Goal: Task Accomplishment & Management: Complete application form

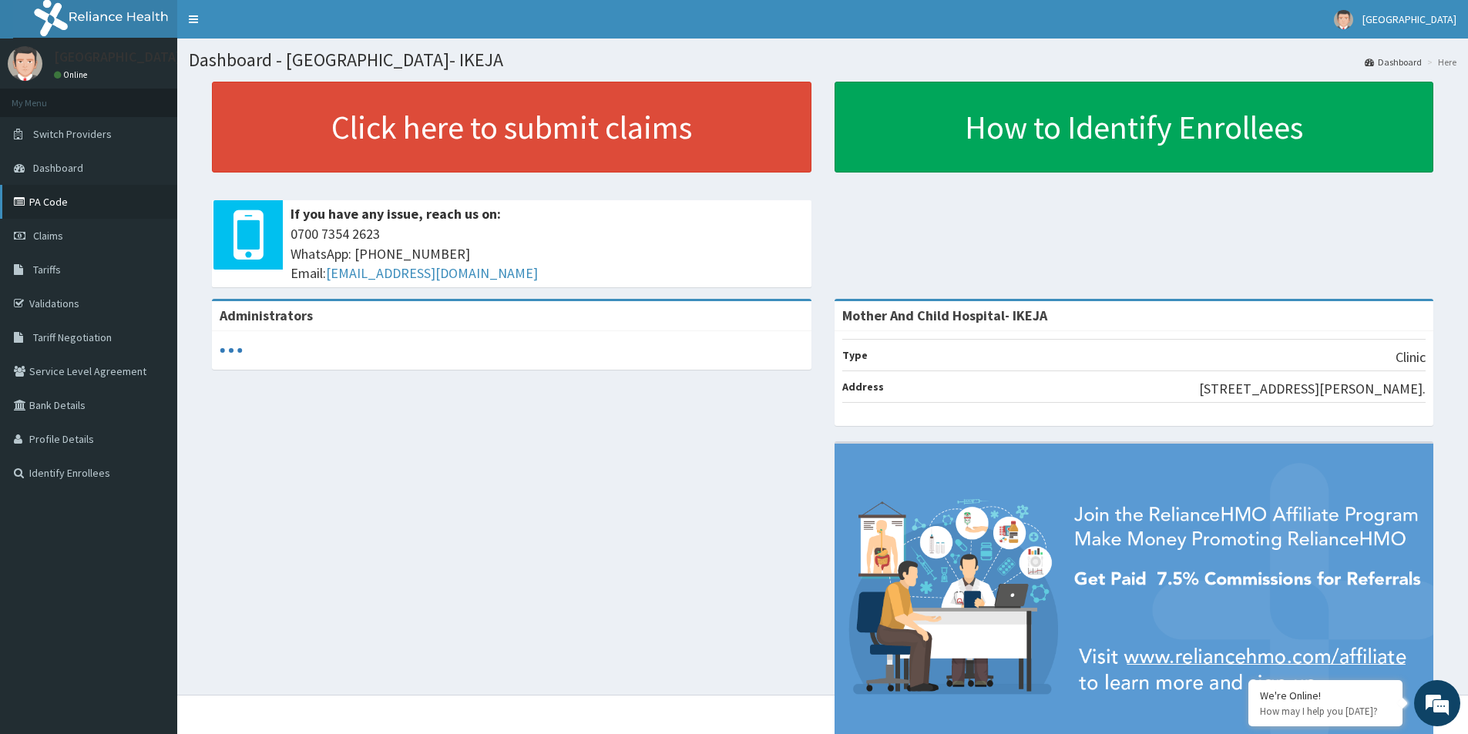
click at [37, 202] on link "PA Code" at bounding box center [88, 202] width 177 height 34
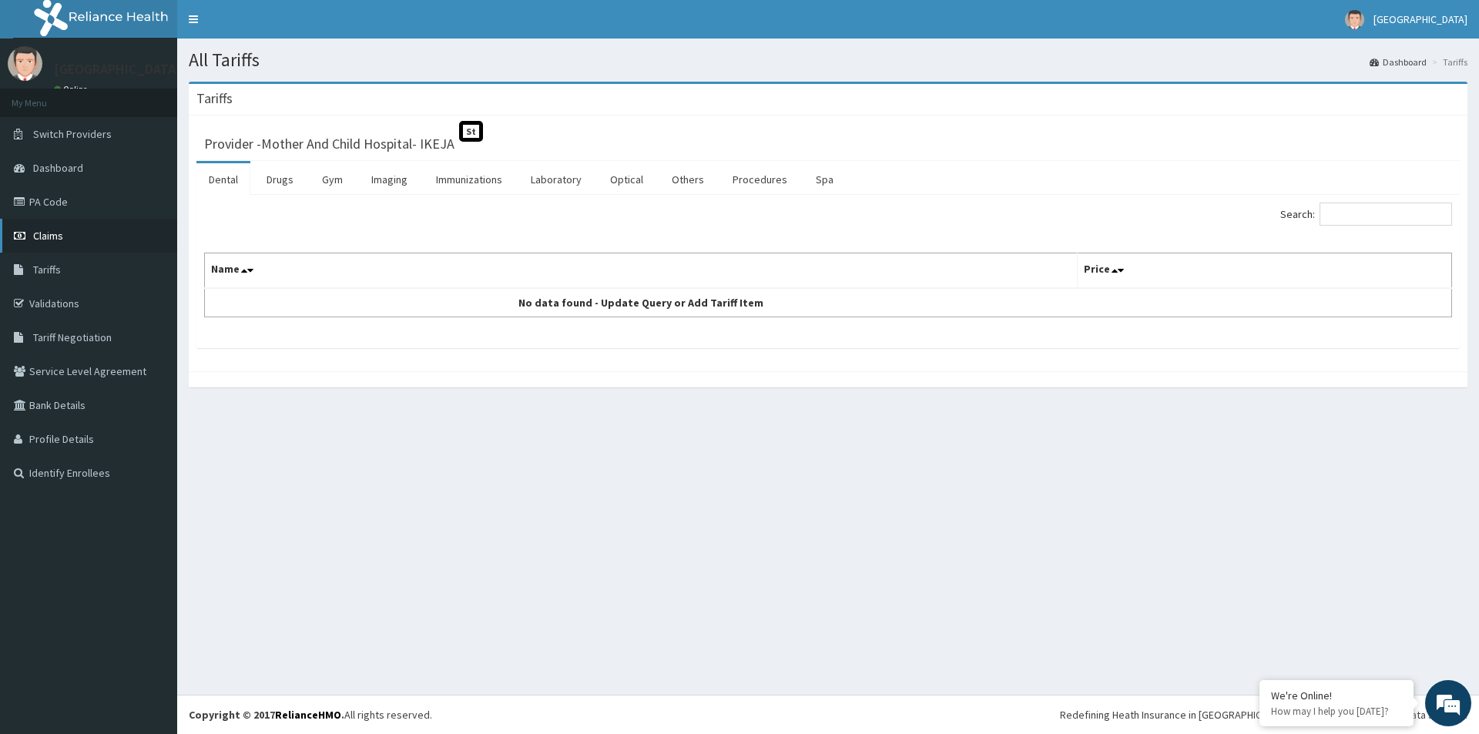
click at [50, 232] on span "Claims" at bounding box center [48, 236] width 30 height 14
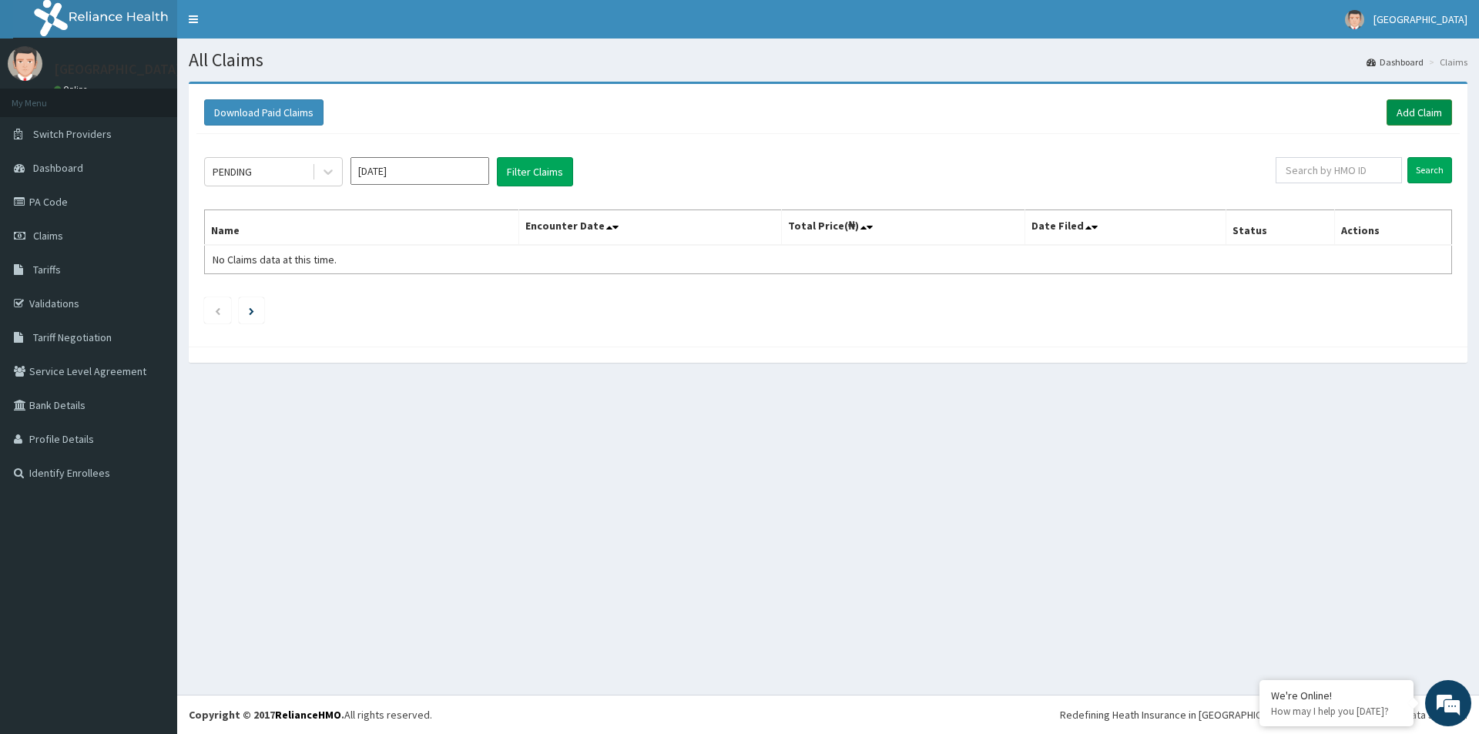
click at [1428, 113] on link "Add Claim" at bounding box center [1419, 112] width 65 height 26
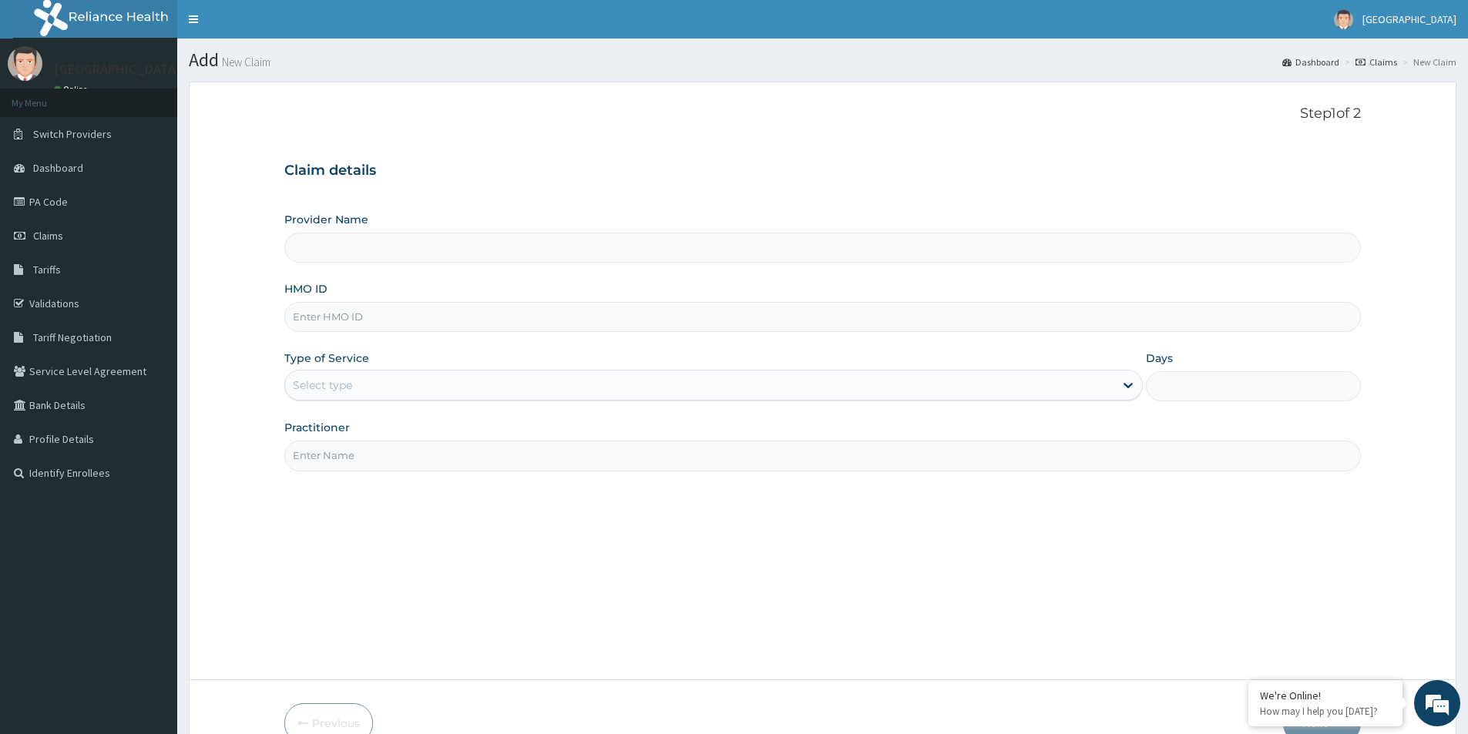
type input "Mother And Child Hospital- IKEJA"
click at [357, 324] on input "HMO ID" at bounding box center [822, 317] width 1076 height 30
paste input "SOG/10047/A"
type input "SOG/10047/A"
click at [329, 391] on div "Select type" at bounding box center [322, 384] width 59 height 15
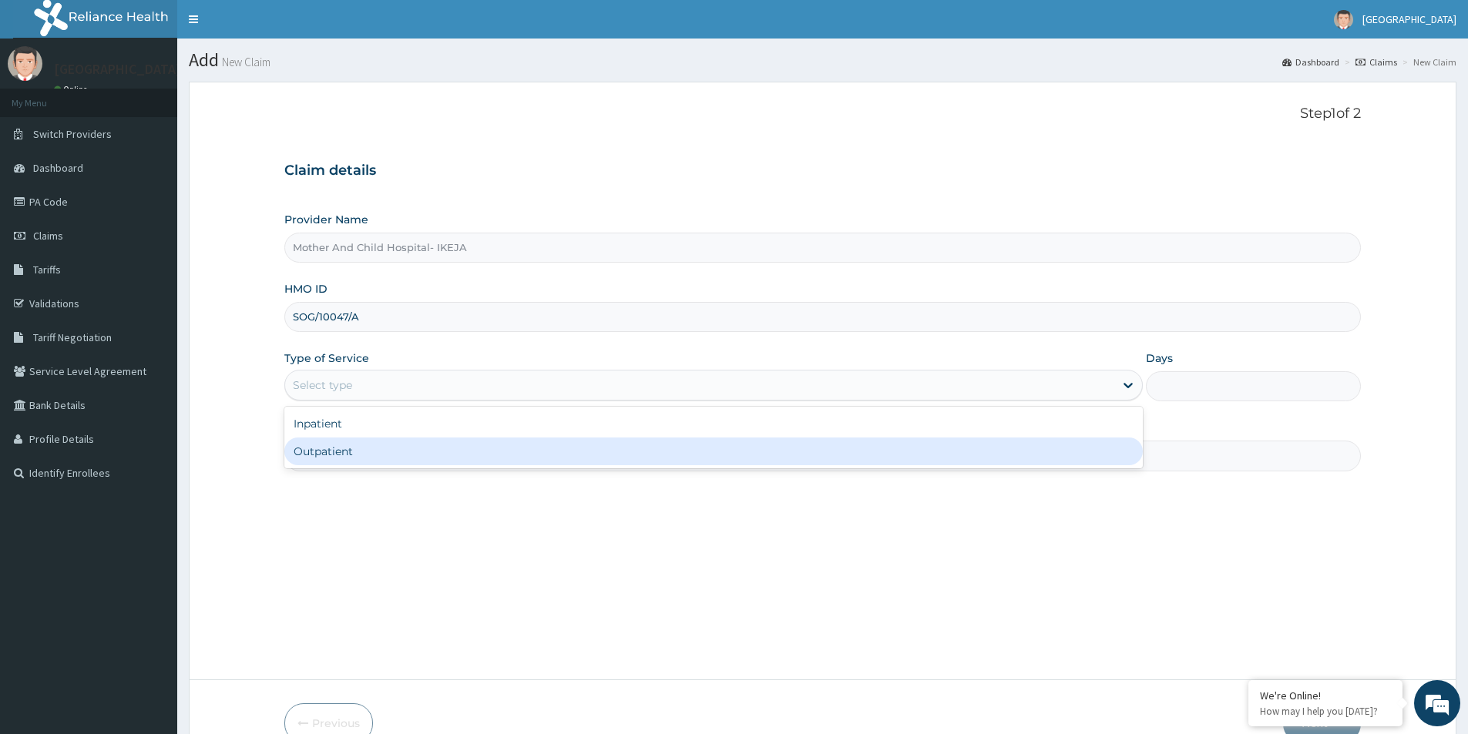
click at [347, 458] on div "Outpatient" at bounding box center [713, 452] width 858 height 28
type input "1"
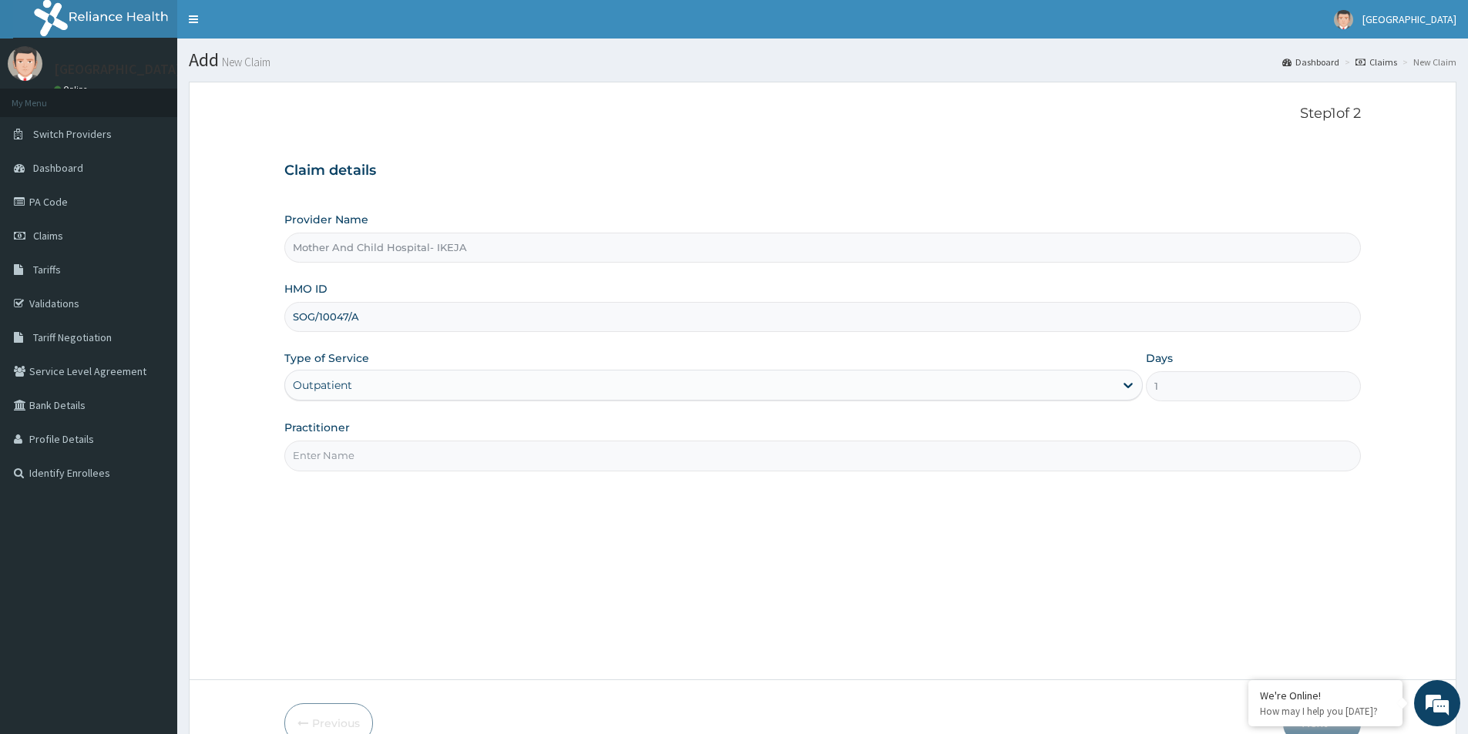
click at [346, 460] on input "Practitioner" at bounding box center [822, 456] width 1076 height 30
type input "DR EKPETTE"
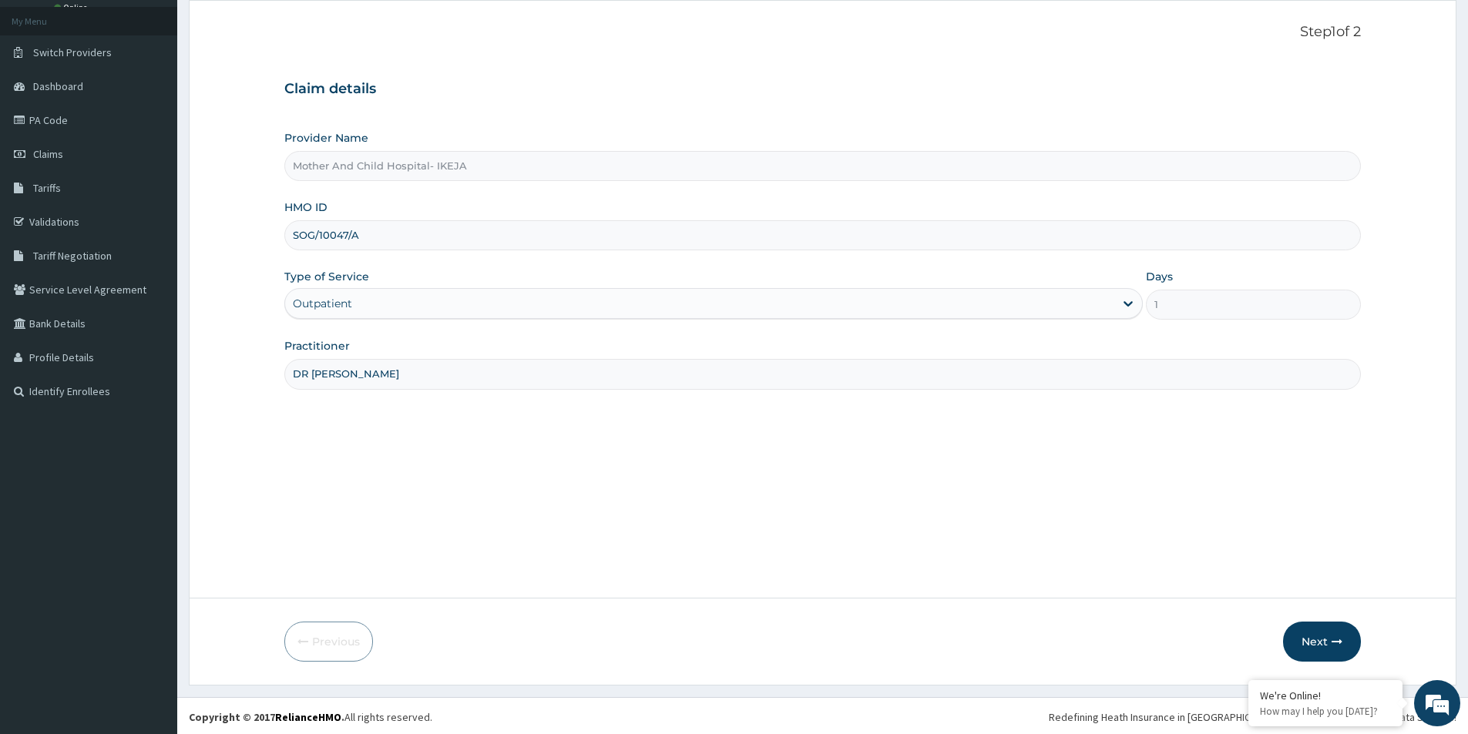
scroll to position [84, 0]
click at [1319, 632] on button "Next" at bounding box center [1322, 639] width 78 height 40
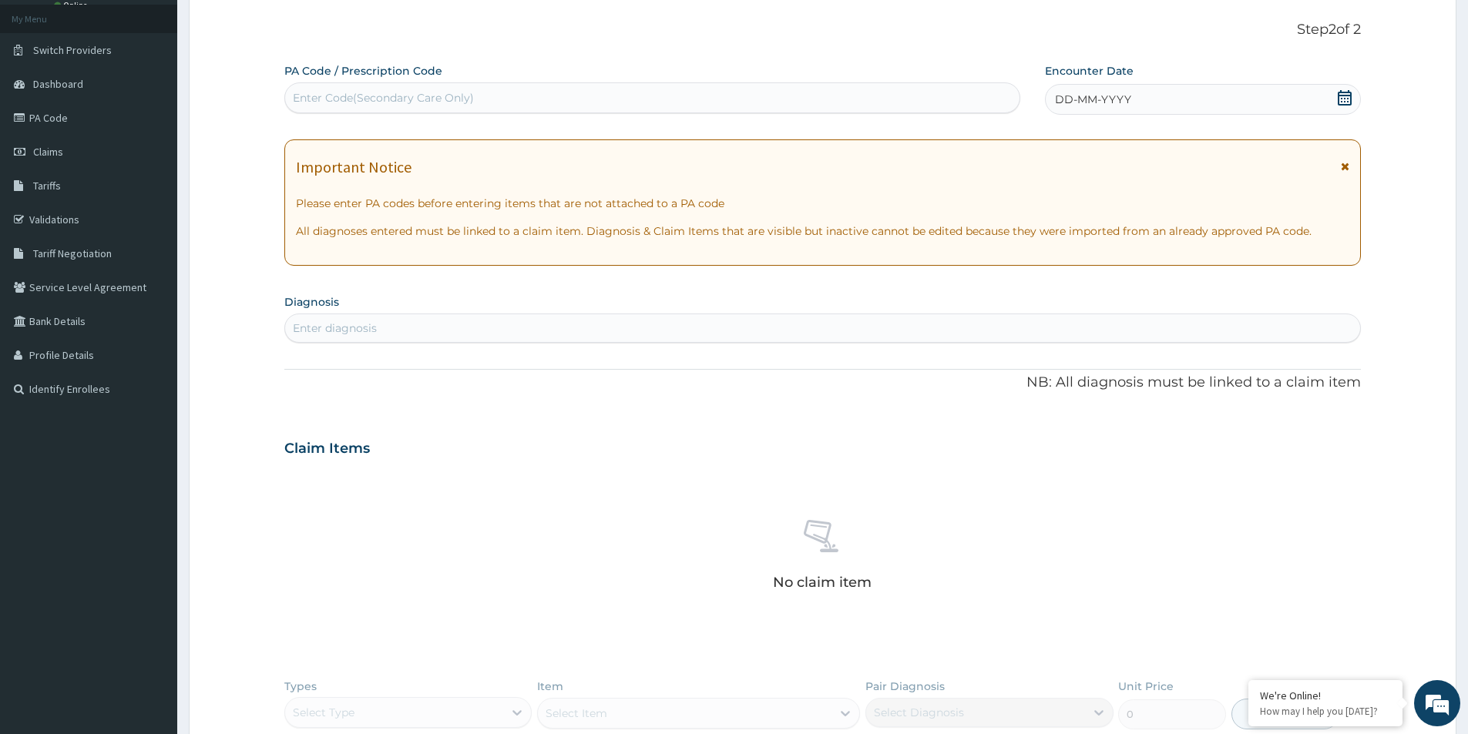
click at [411, 102] on div "Enter Code(Secondary Care Only)" at bounding box center [383, 97] width 181 height 15
click at [551, 96] on div "Enter Code(Secondary Care Only)" at bounding box center [652, 98] width 734 height 25
paste input "PA/63B51D"
type input "PA/63B51D"
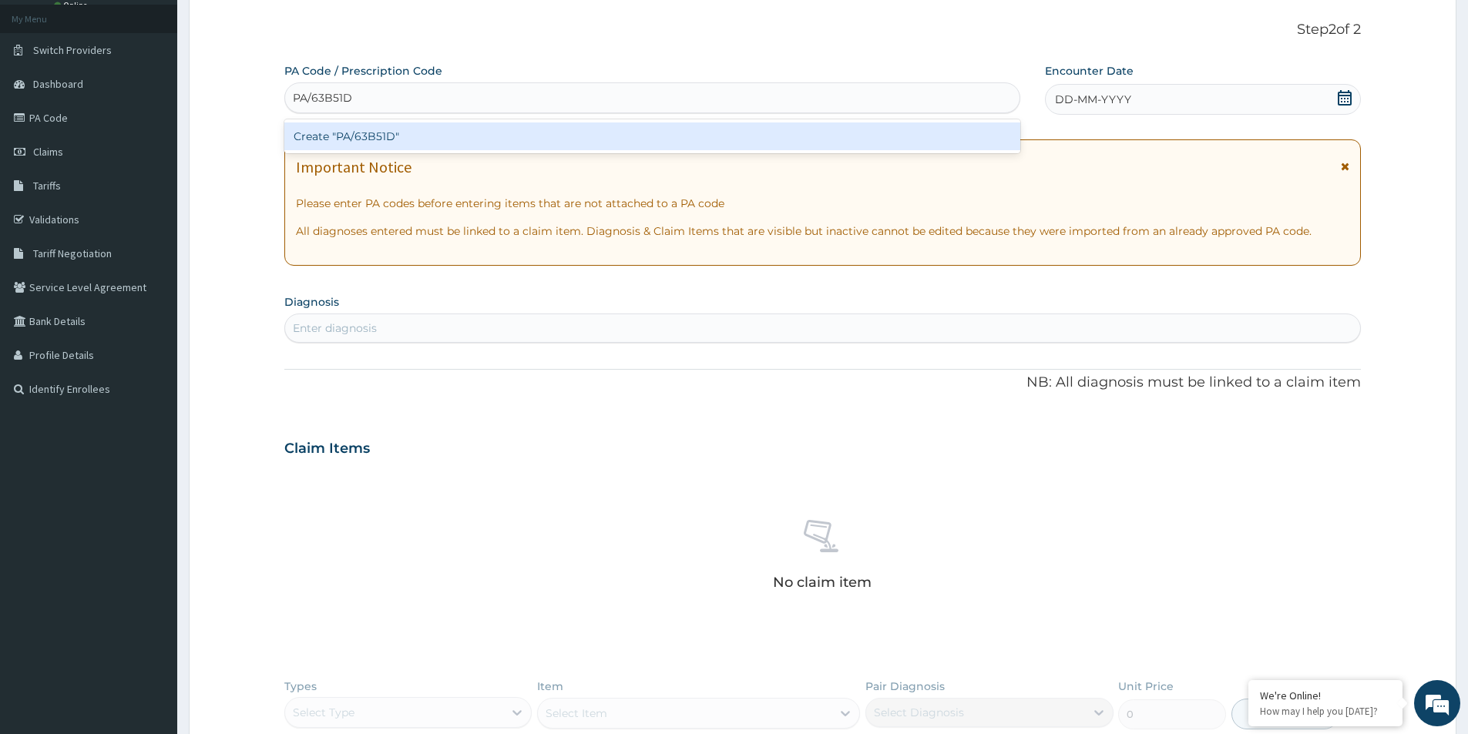
click at [357, 138] on div "Create "PA/63B51D"" at bounding box center [652, 136] width 736 height 28
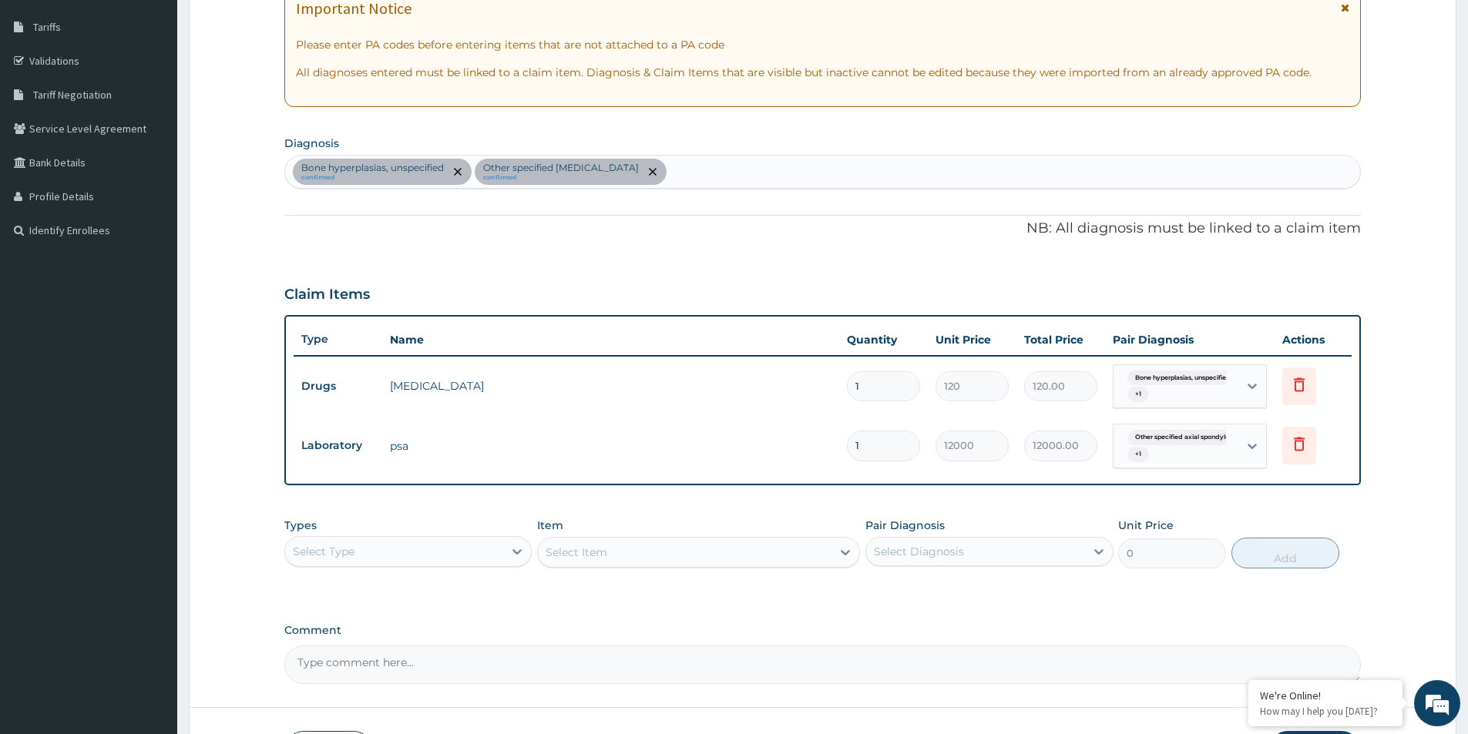
scroll to position [354, 0]
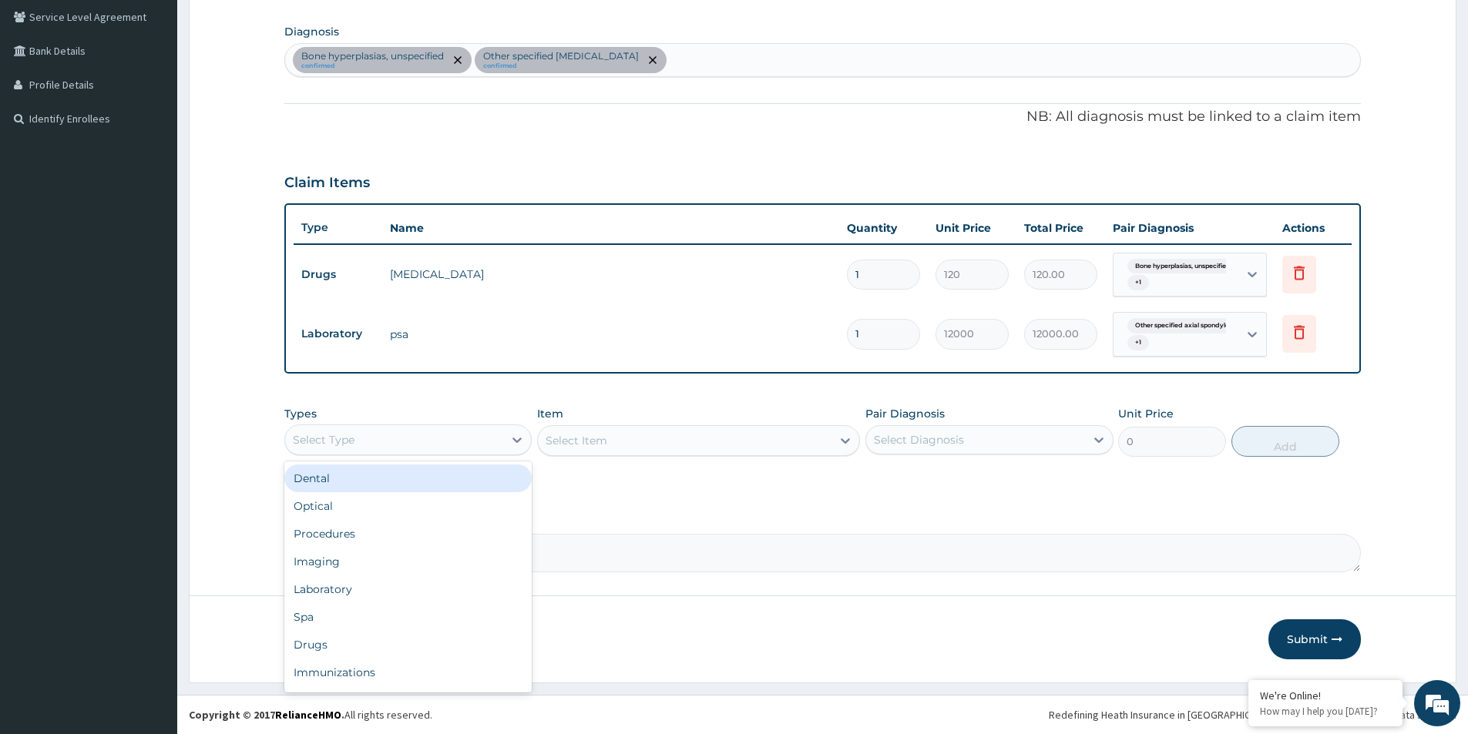
click at [481, 441] on div "Select Type" at bounding box center [394, 440] width 218 height 25
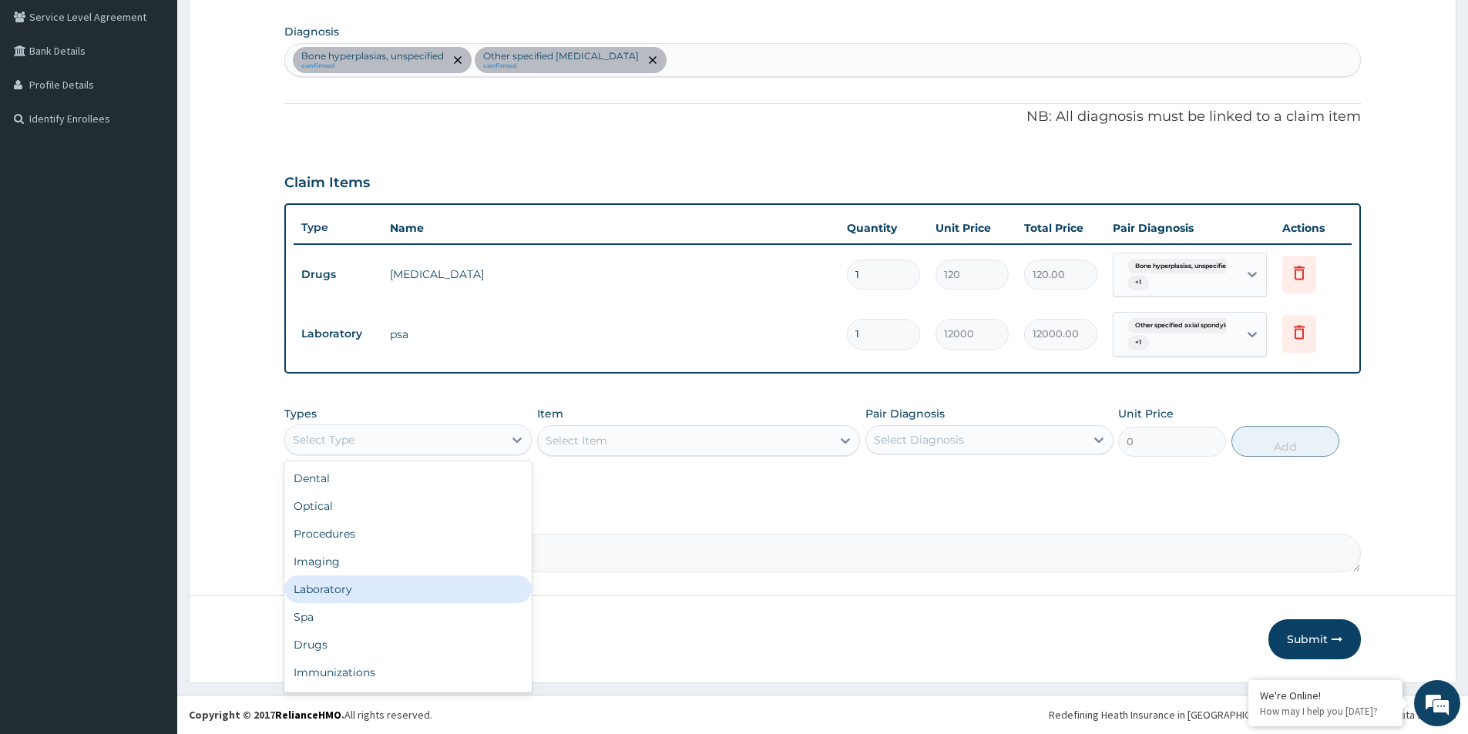
click at [394, 602] on div "Laboratory" at bounding box center [407, 589] width 247 height 28
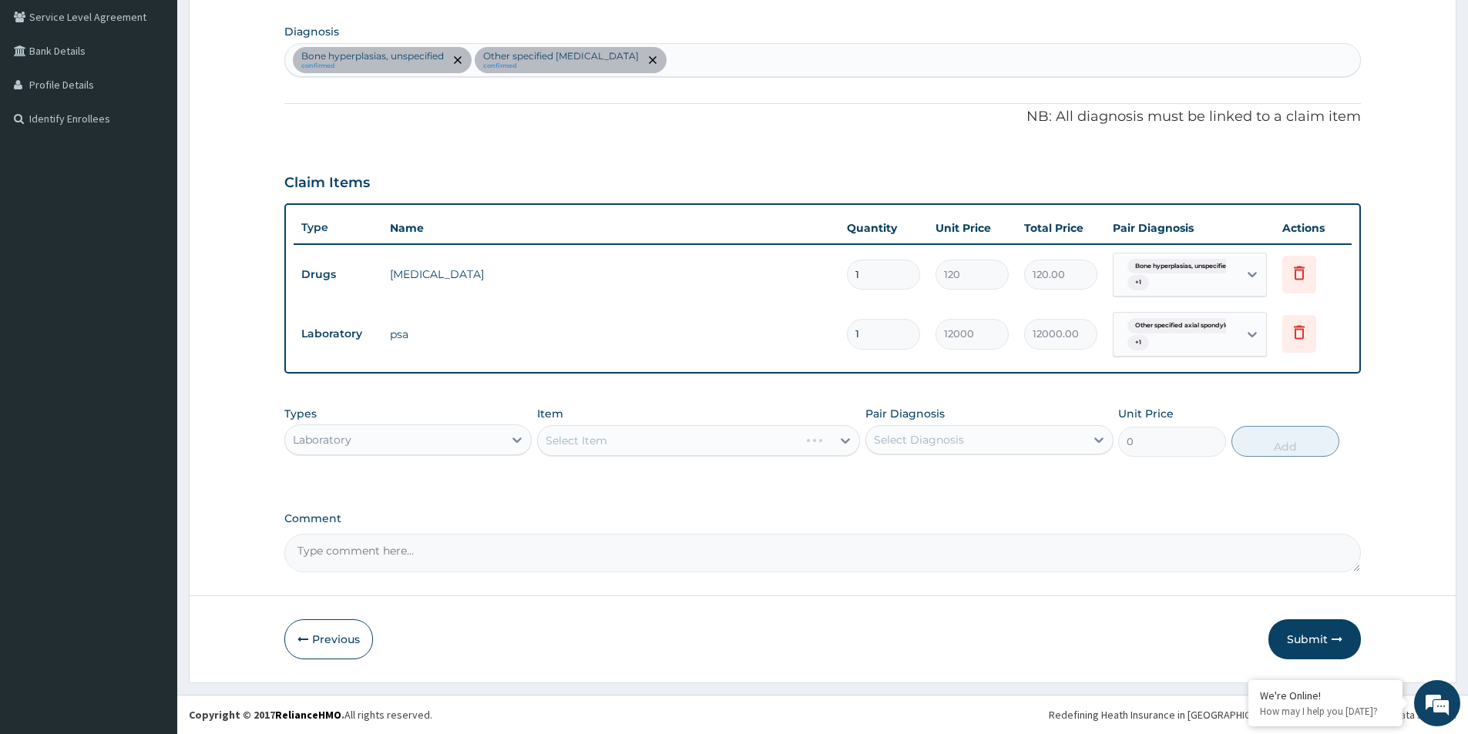
click at [456, 434] on div "Laboratory" at bounding box center [394, 440] width 218 height 25
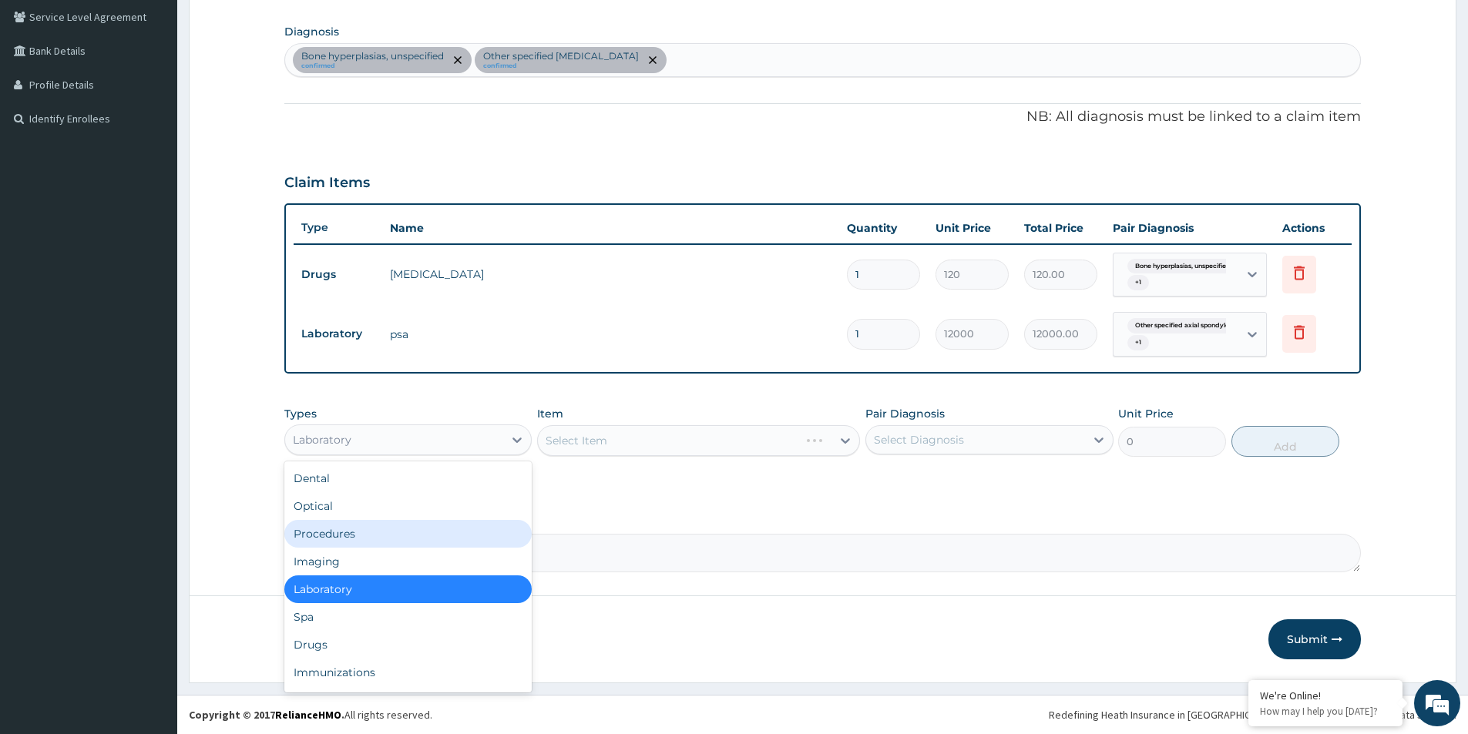
click at [351, 538] on div "Procedures" at bounding box center [407, 534] width 247 height 28
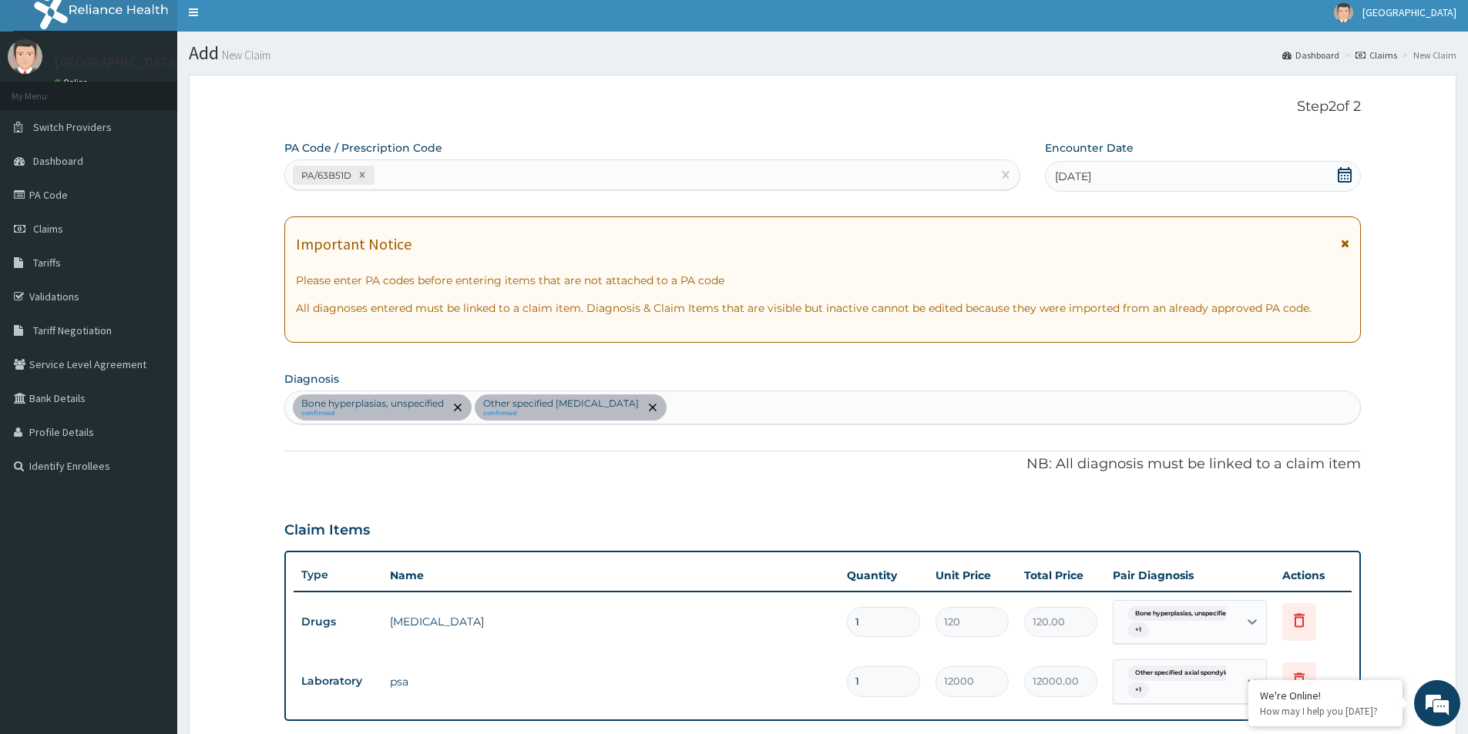
scroll to position [0, 0]
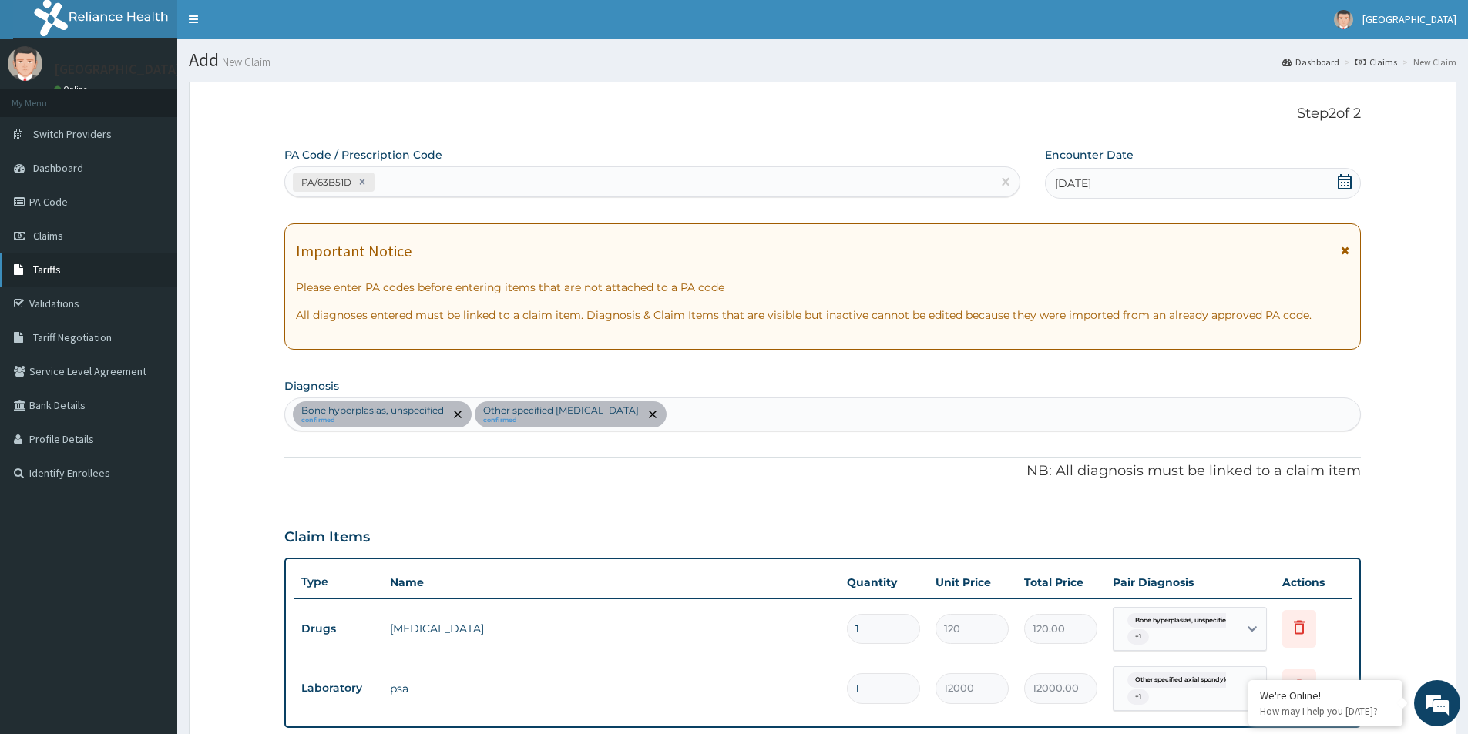
click at [51, 273] on span "Tariffs" at bounding box center [47, 270] width 28 height 14
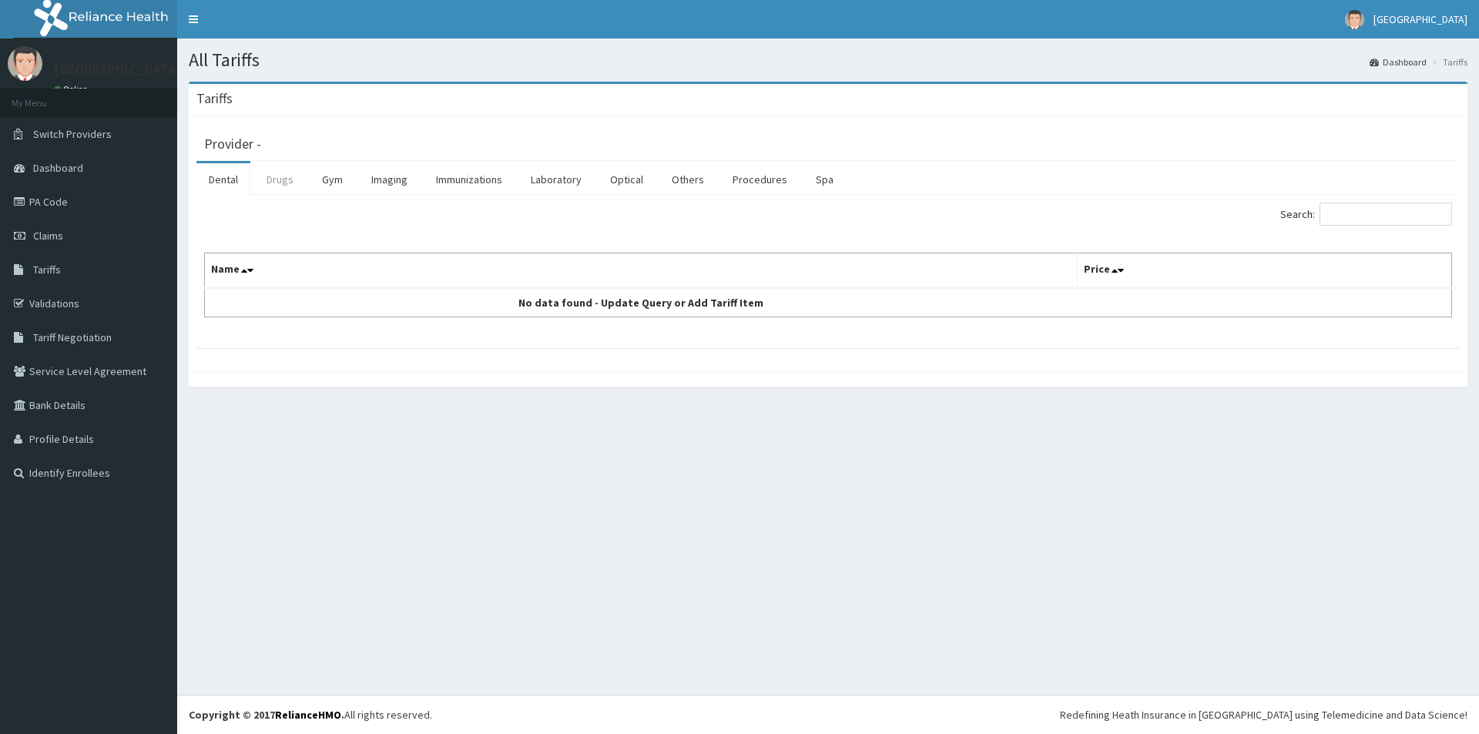
click at [275, 179] on link "Drugs" at bounding box center [280, 179] width 52 height 32
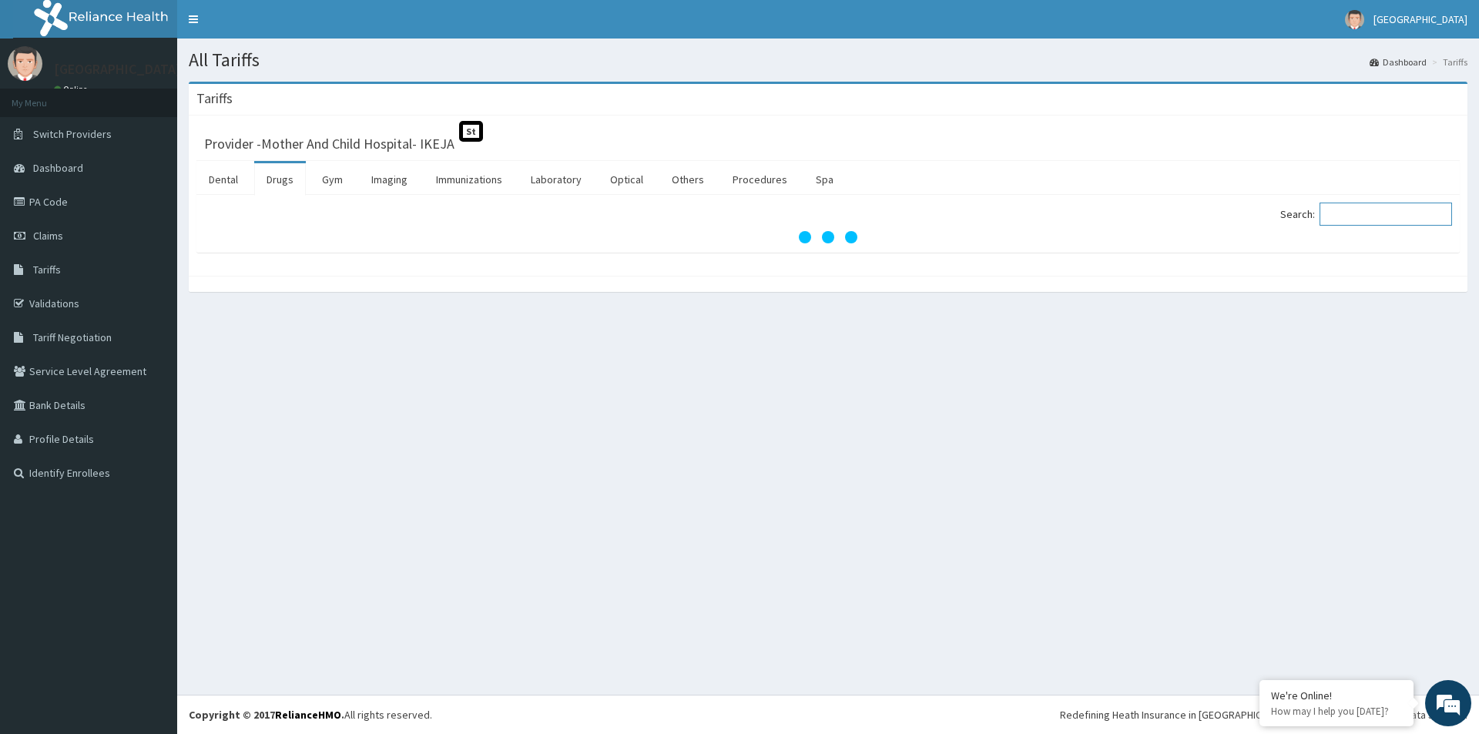
click at [1407, 213] on input "Search:" at bounding box center [1386, 214] width 133 height 23
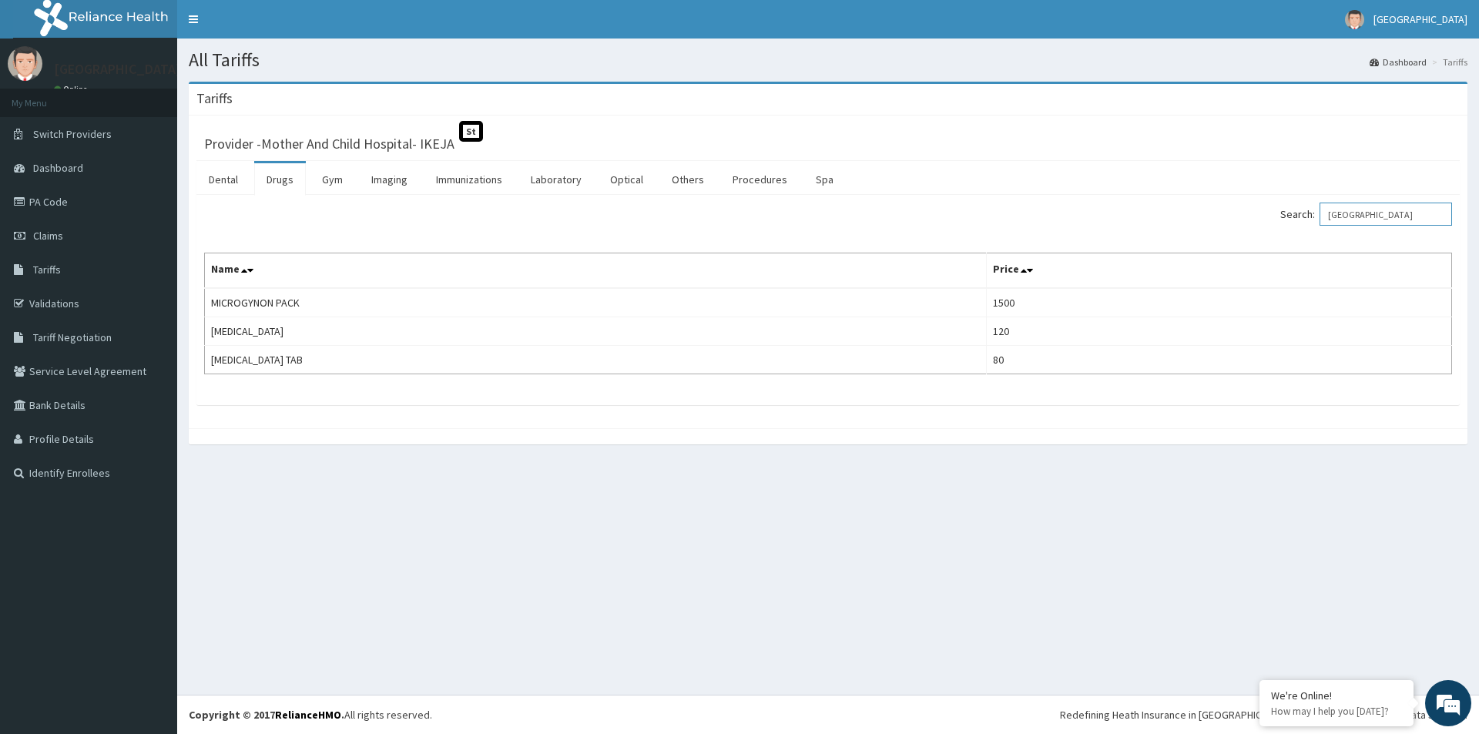
type input "NORGE"
